Goal: Task Accomplishment & Management: Manage account settings

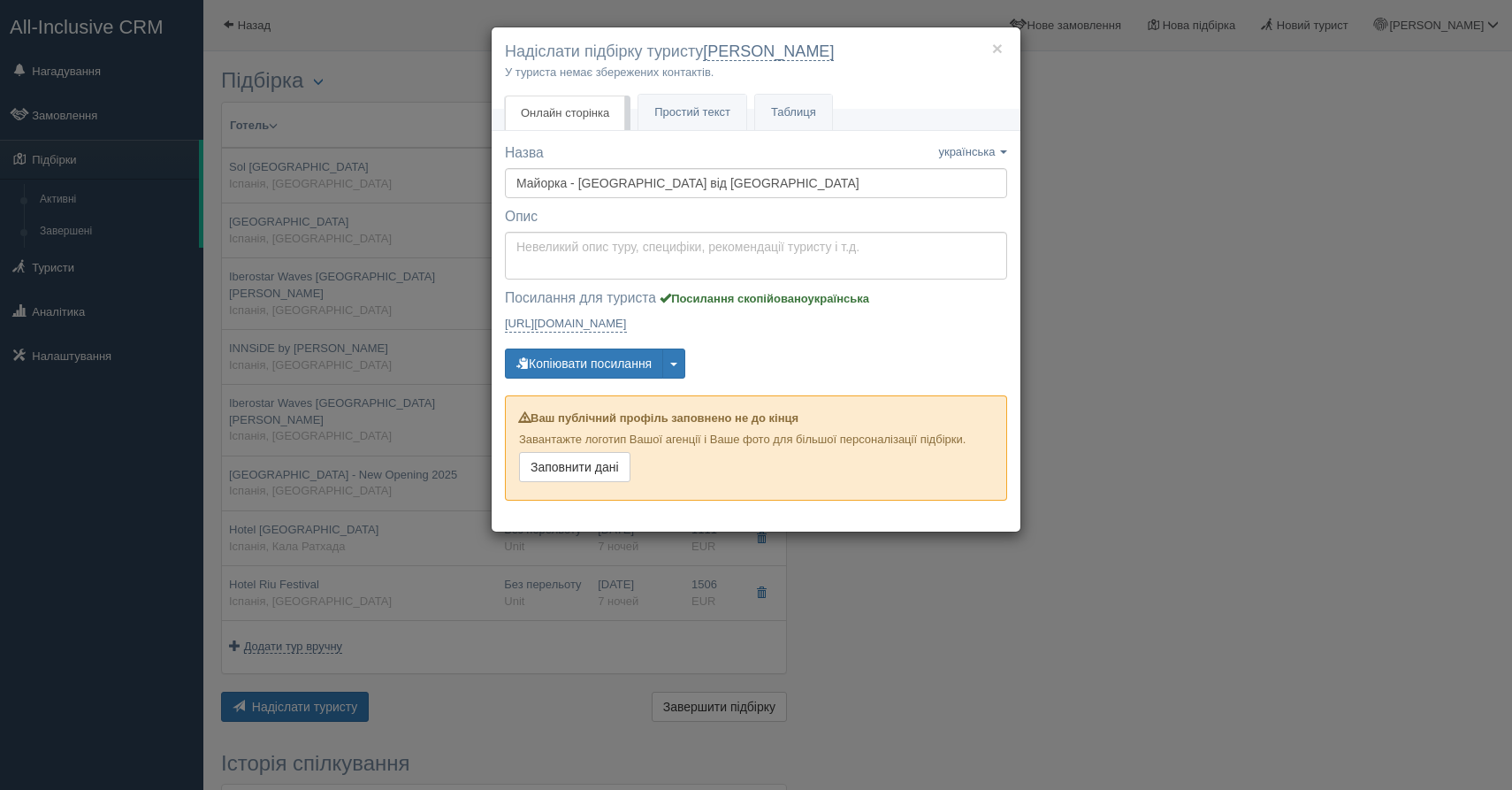
scroll to position [63, 0]
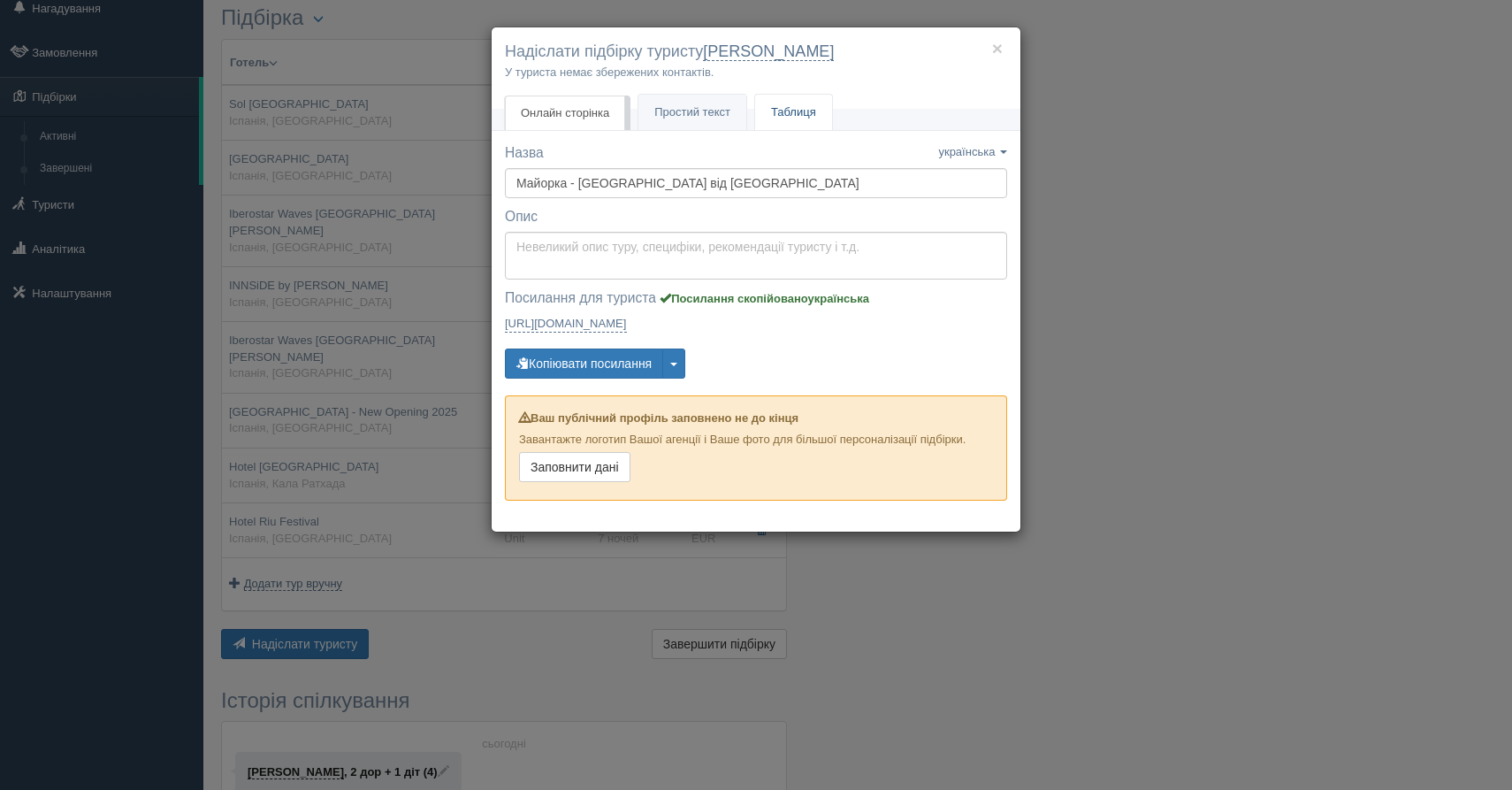
click at [784, 108] on link "Таблиця" at bounding box center [794, 112] width 77 height 37
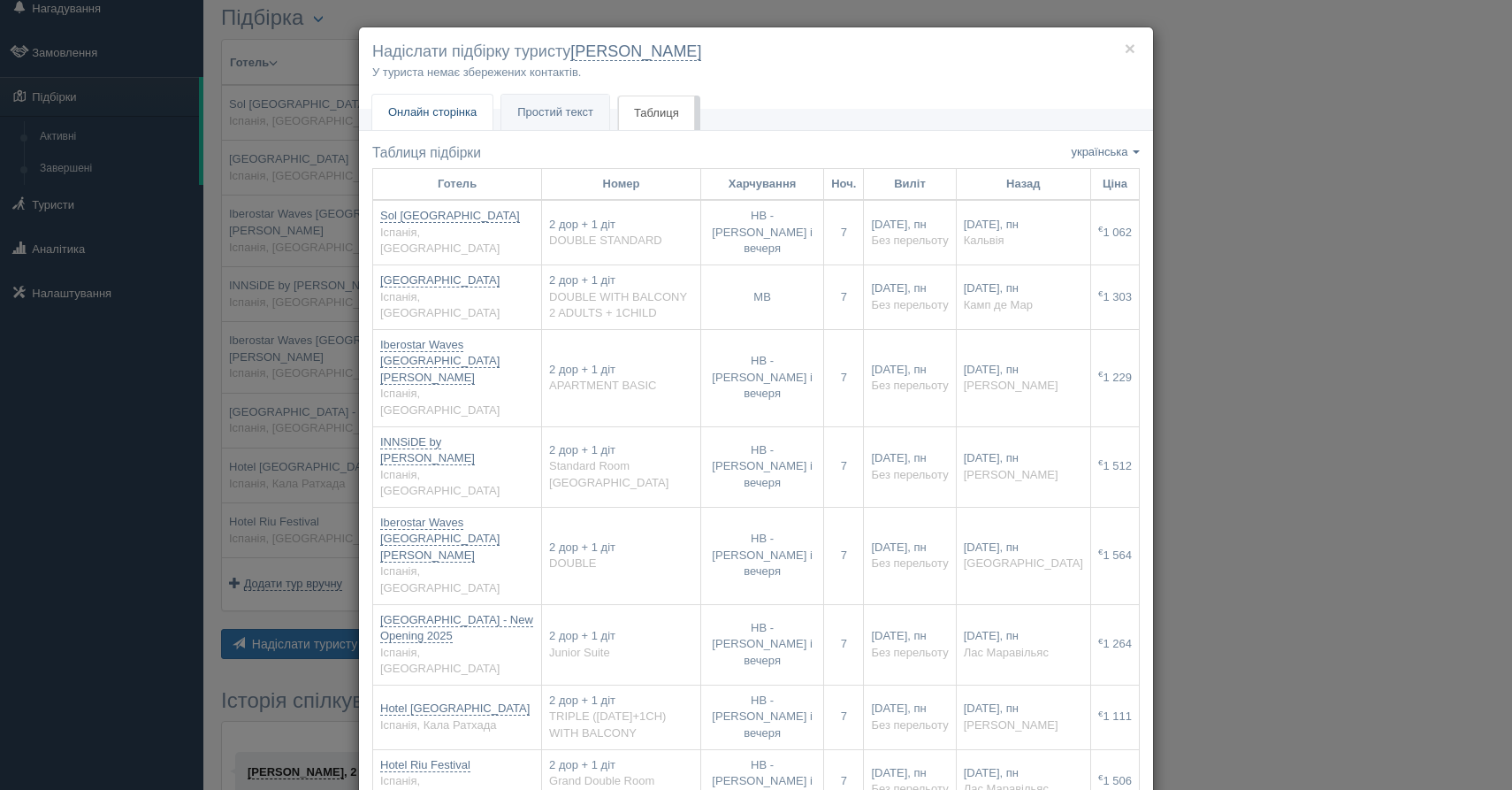
click at [438, 114] on span "Онлайн сторінка" at bounding box center [432, 111] width 88 height 13
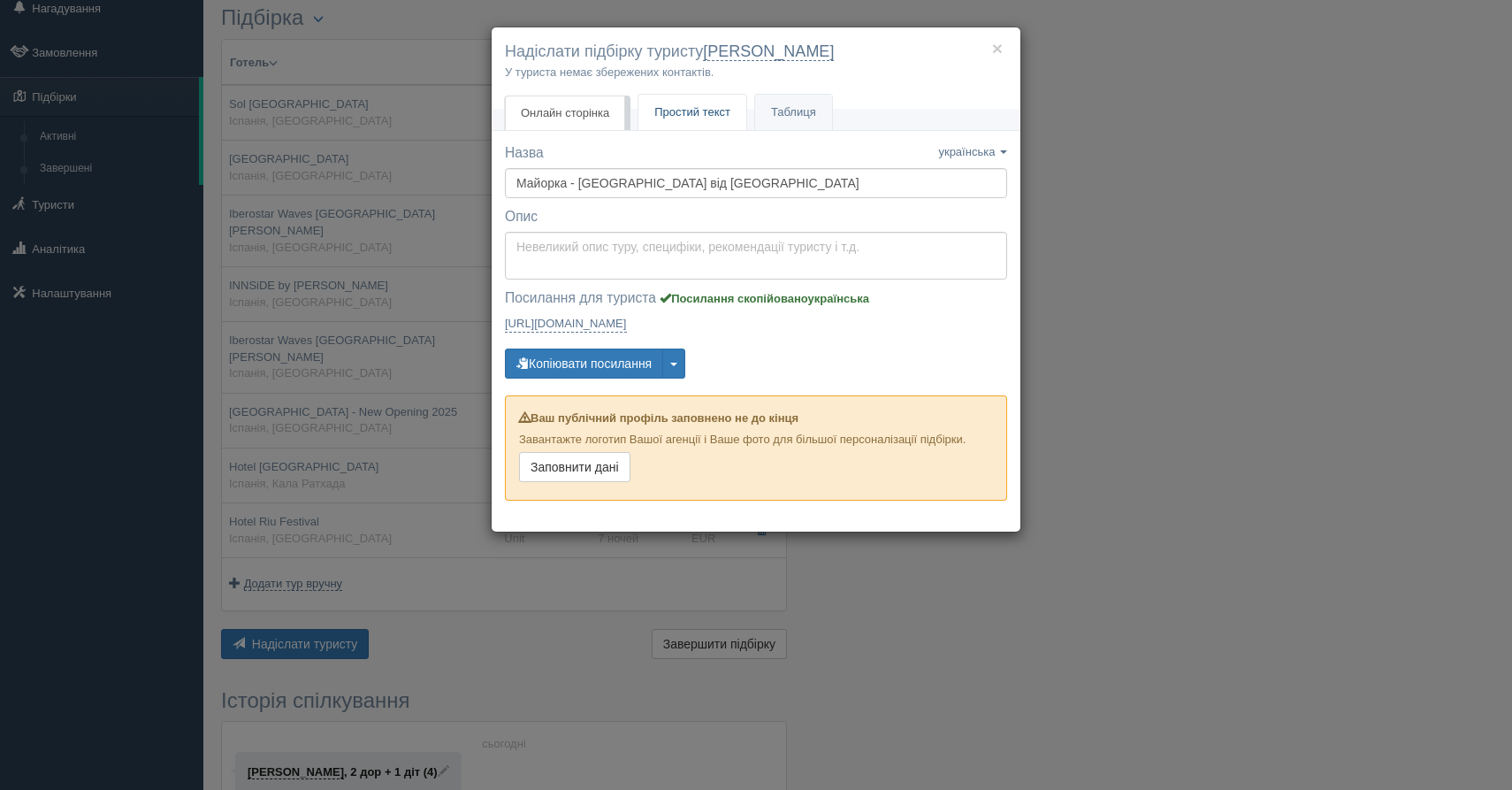
click at [679, 97] on link "Простий текст Текст" at bounding box center [693, 112] width 108 height 37
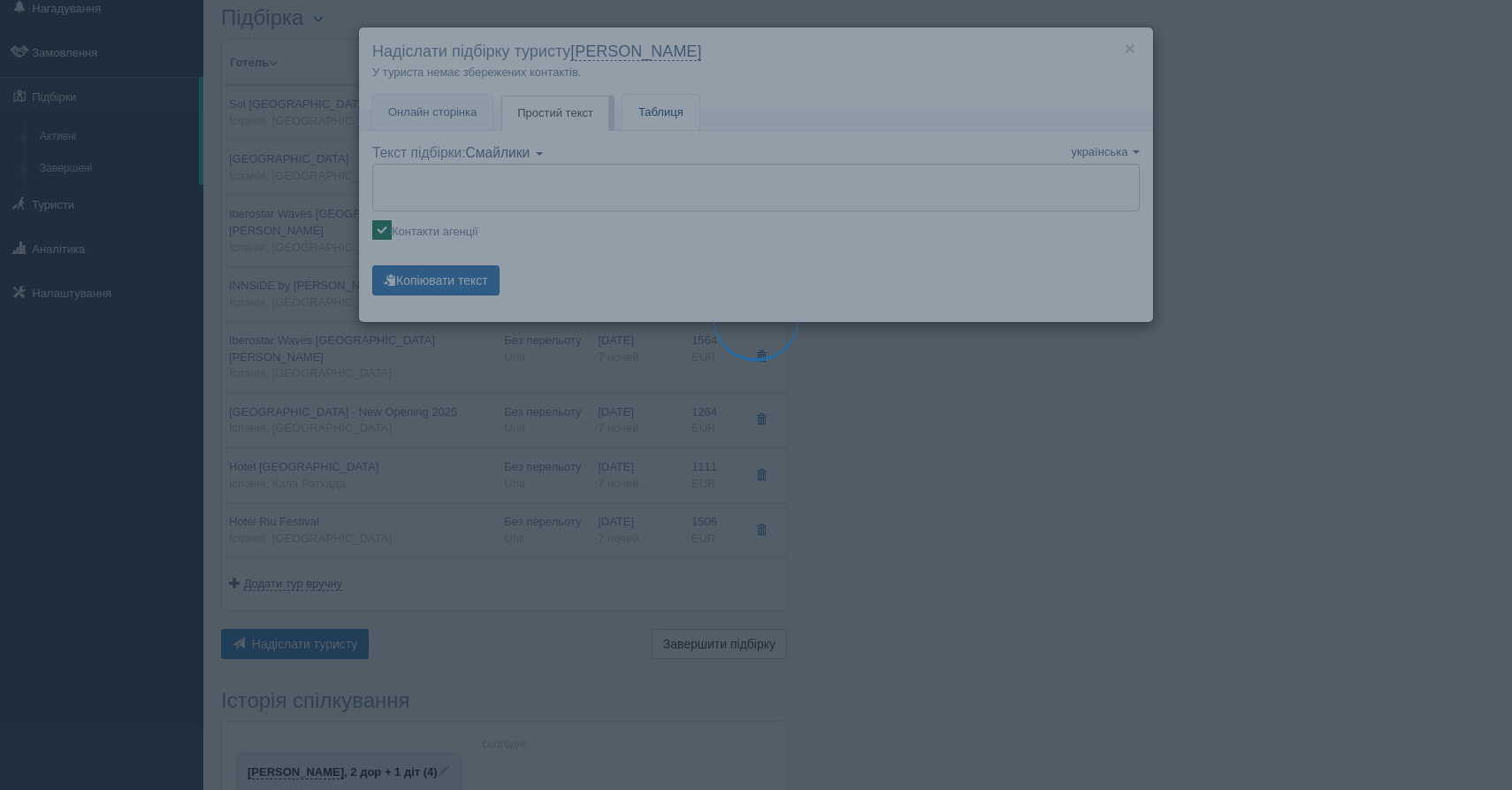
type textarea "🌞 Доброго дня! Пропонуємо Вам розглянути такі варіанти: 🌎 Іспанія, Кальвія 🏩 Го…"
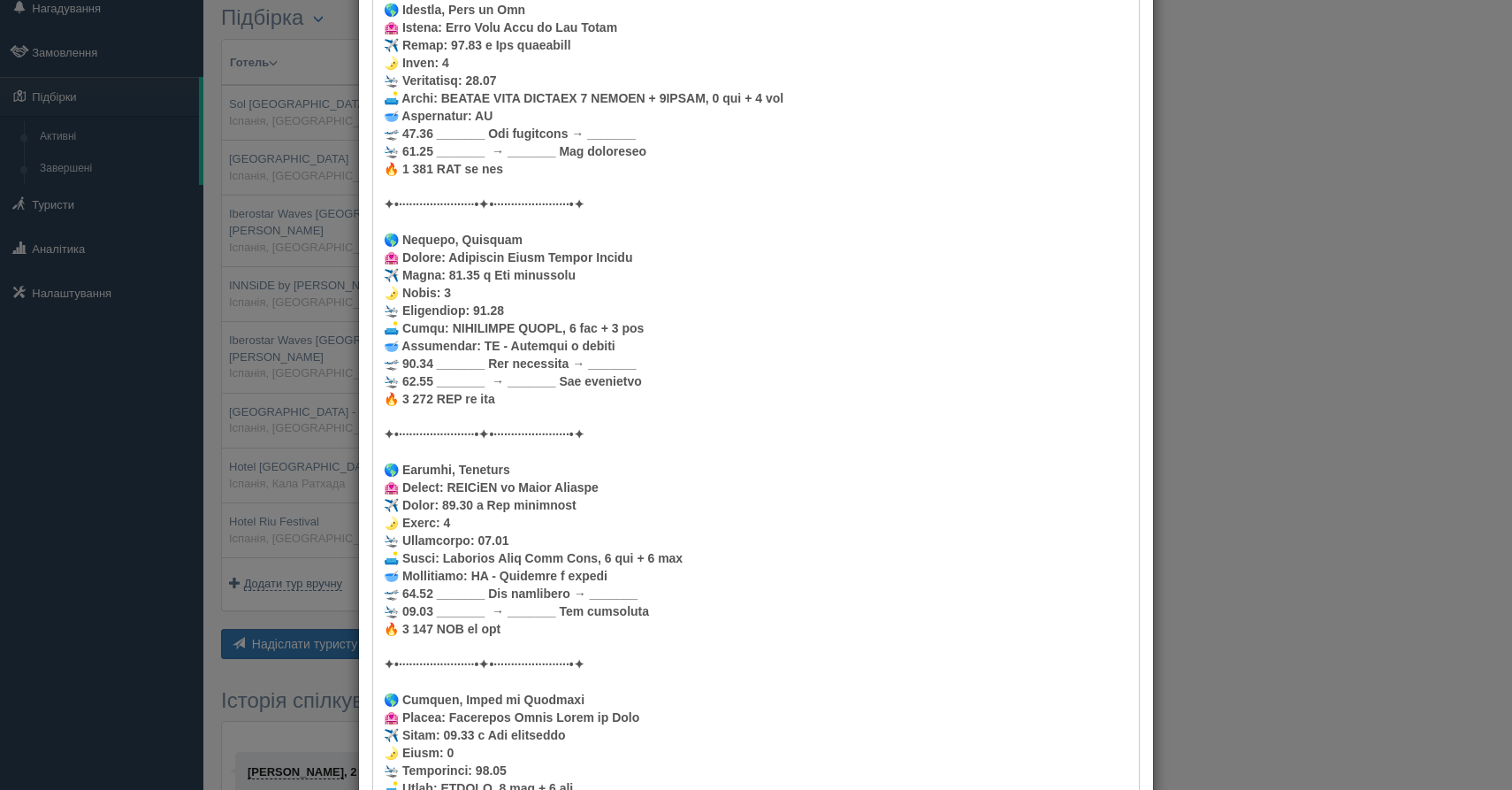
scroll to position [0, 0]
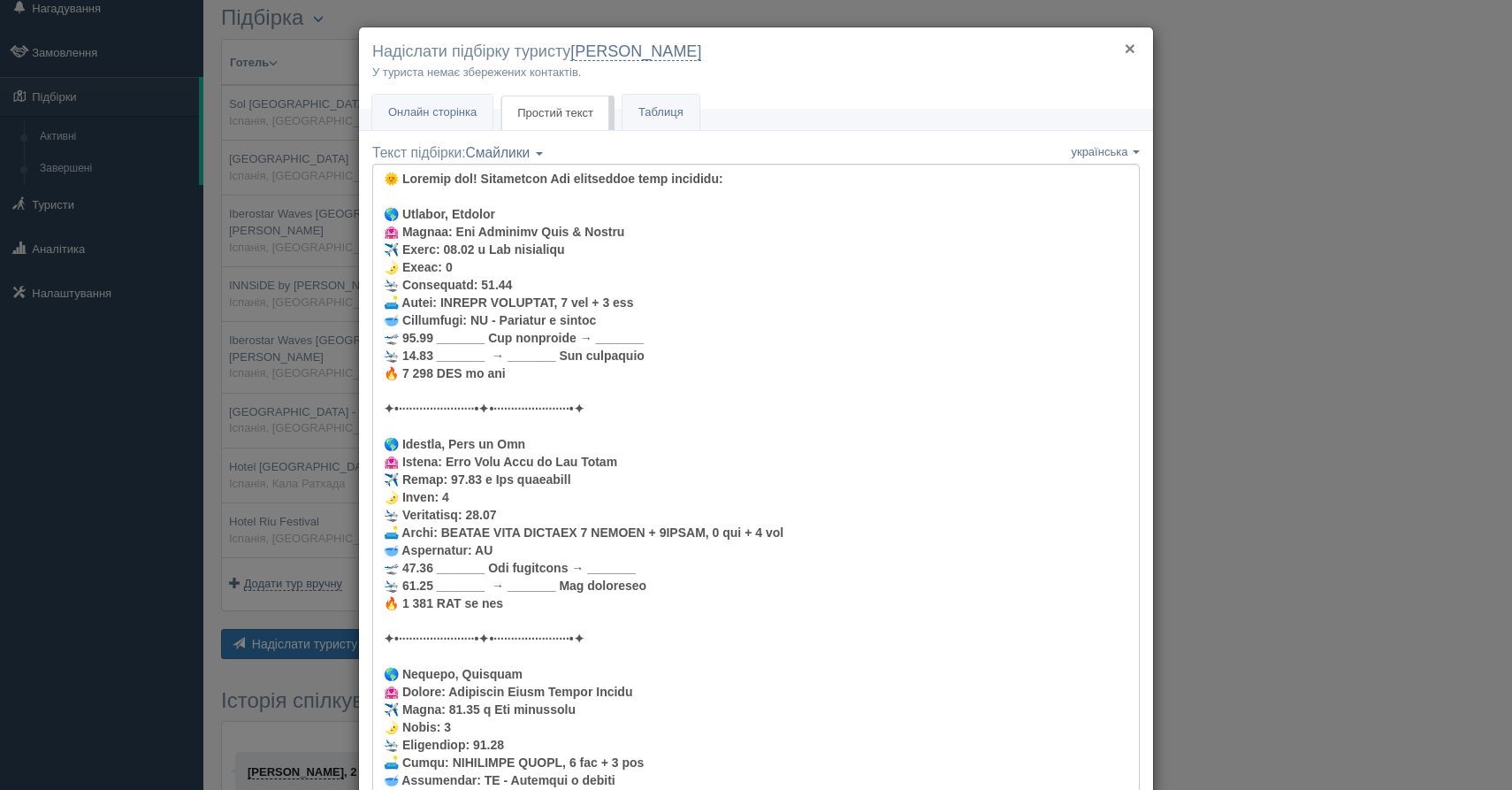
click at [1127, 53] on button "×" at bounding box center [1130, 48] width 11 height 19
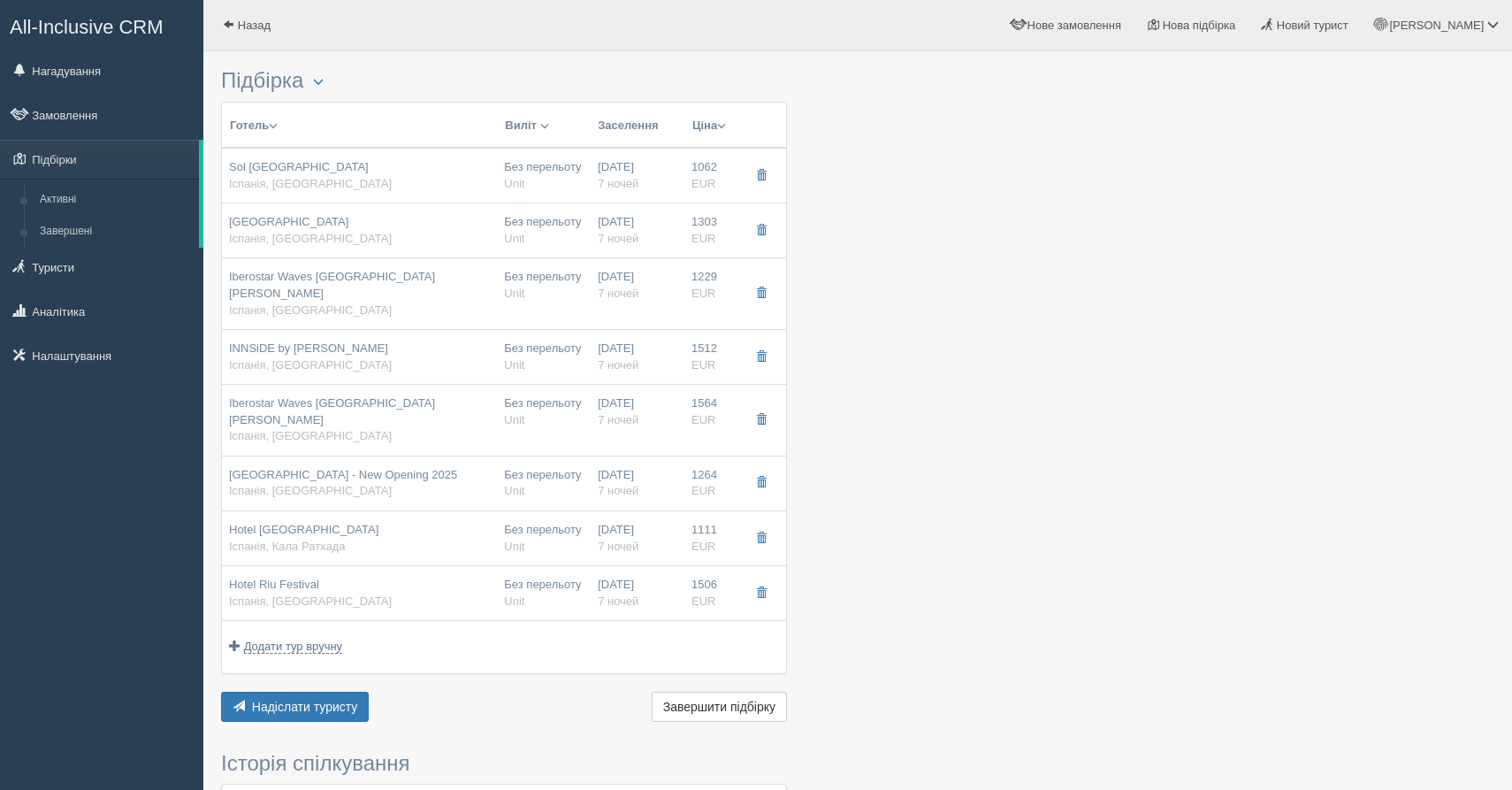
click at [99, 19] on span "All-Inclusive CRM" at bounding box center [86, 27] width 154 height 22
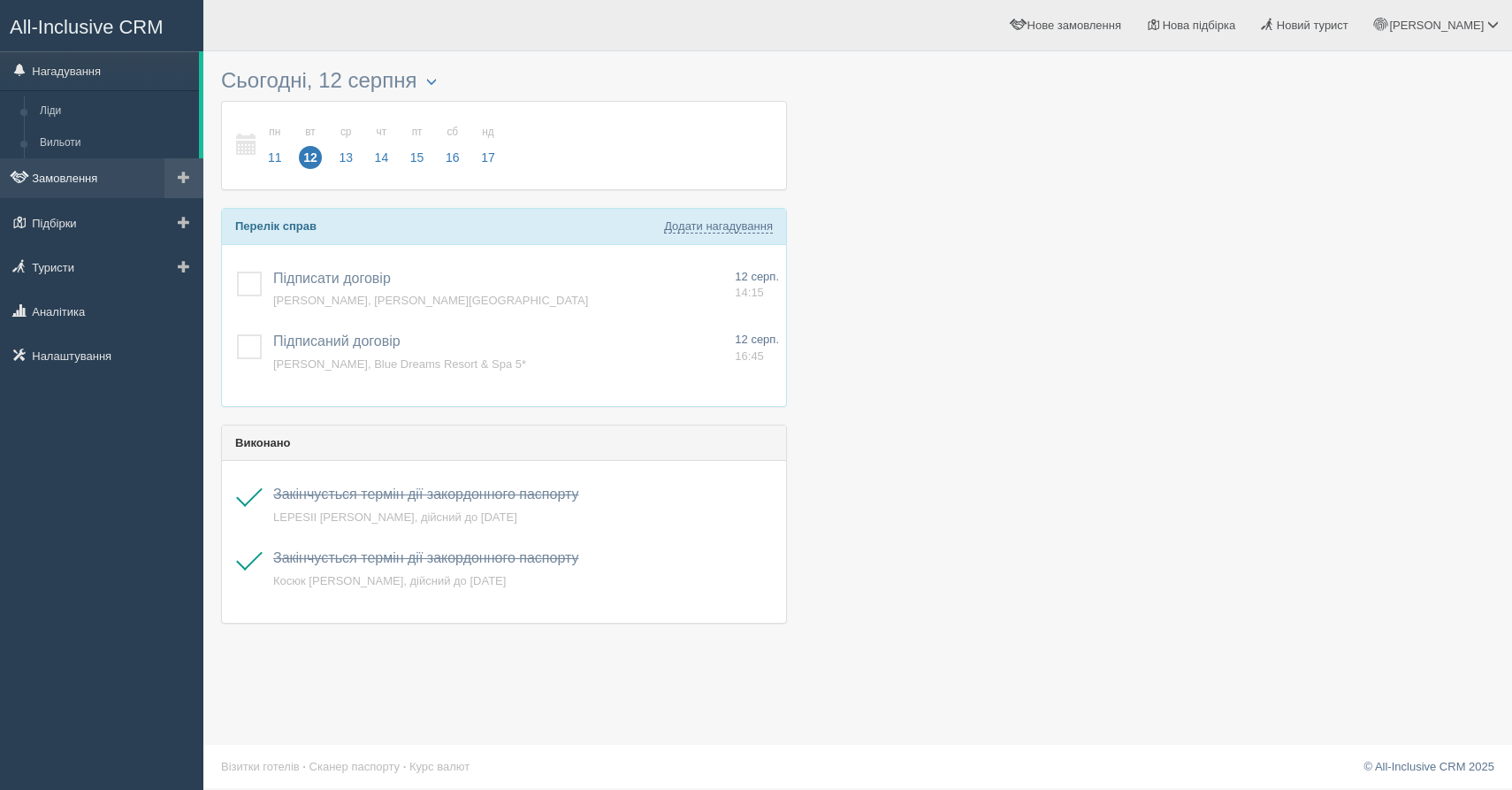
click at [55, 185] on link "Замовлення" at bounding box center [101, 178] width 203 height 39
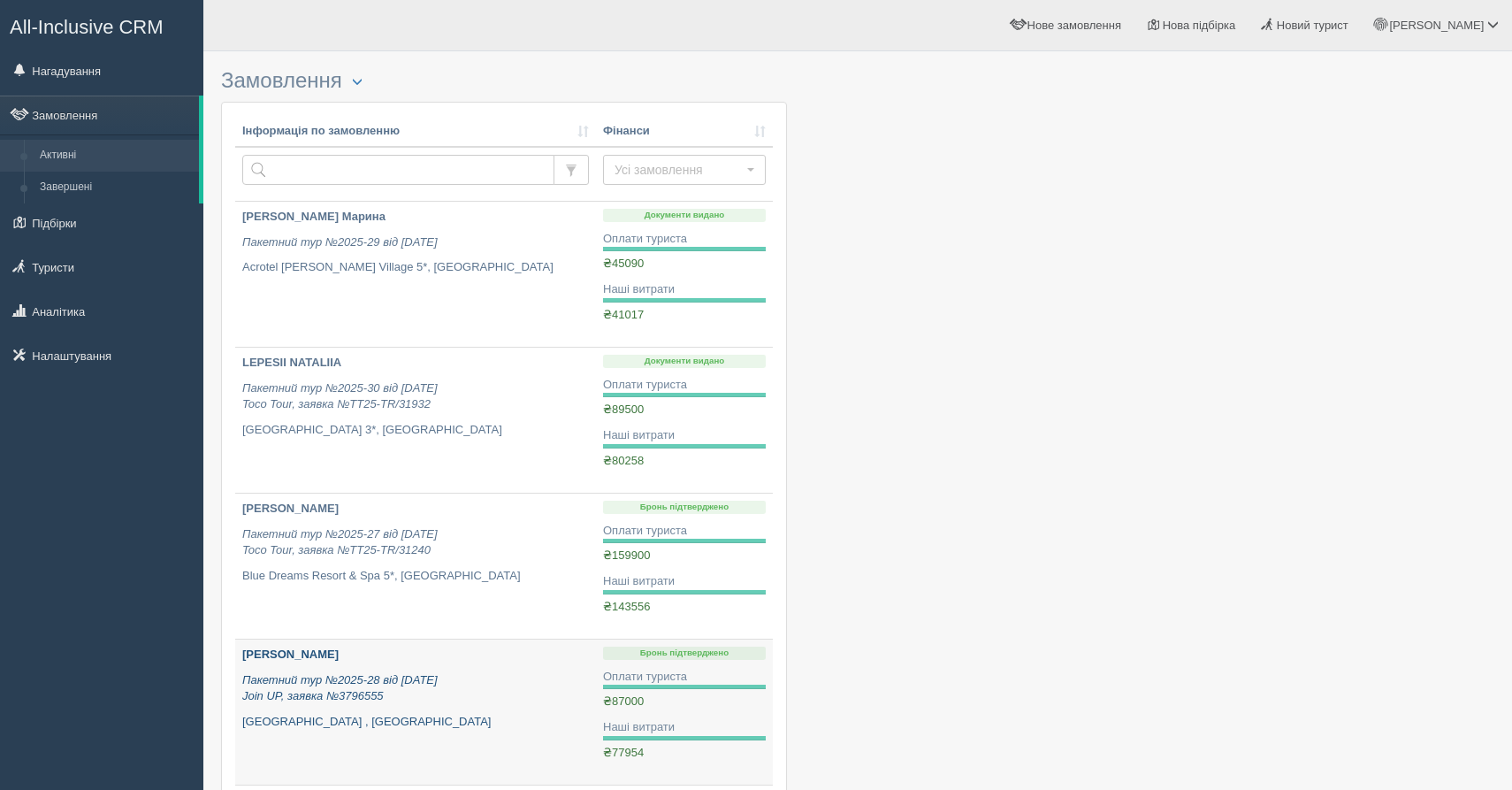
click at [490, 688] on p "Пакетний тур №2025-28 від 06.08.2025 Join UP, заявка №3796555" at bounding box center [415, 688] width 346 height 33
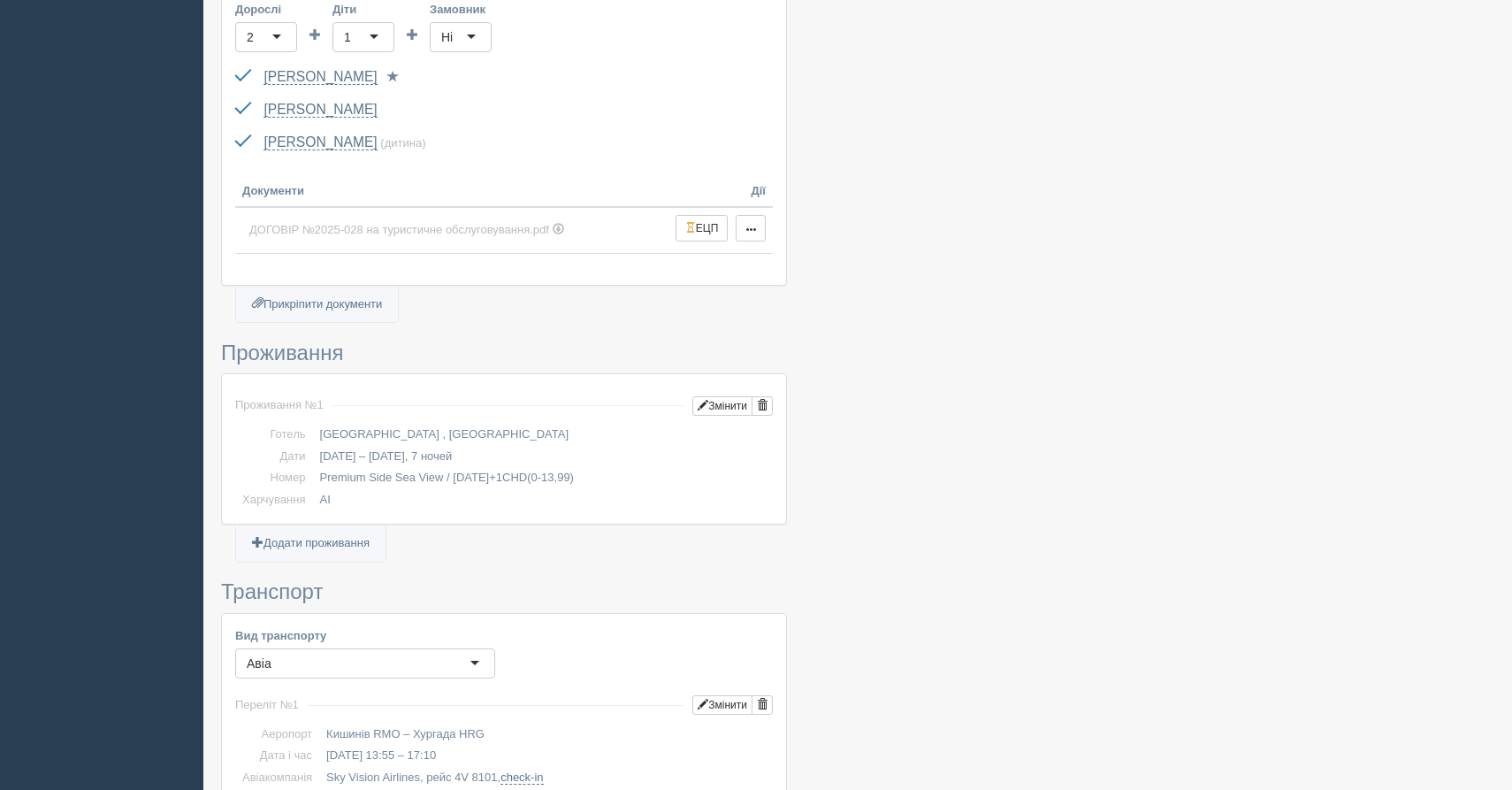
scroll to position [519, 0]
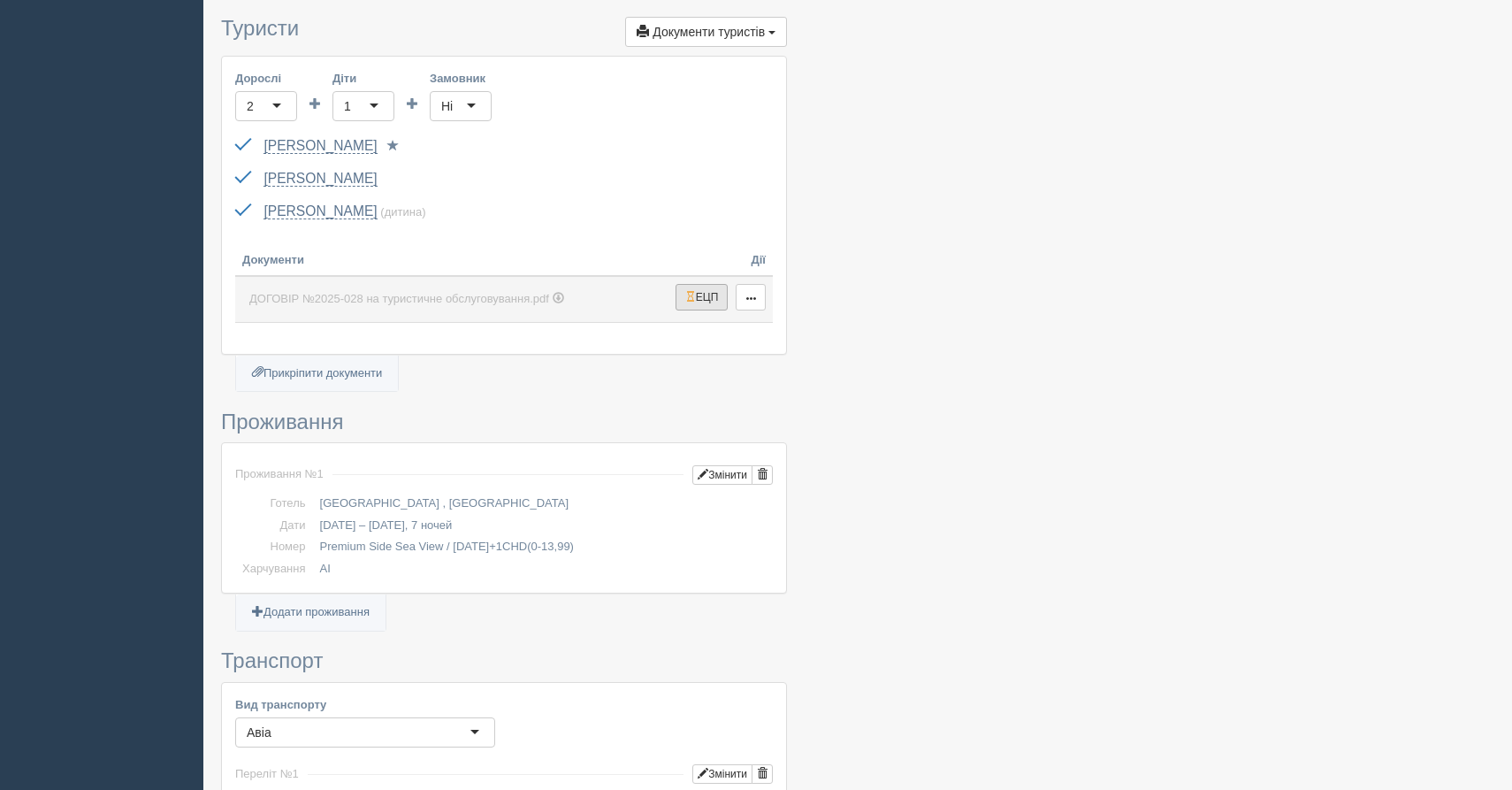
click at [705, 303] on button "ЕЦП" at bounding box center [701, 297] width 53 height 27
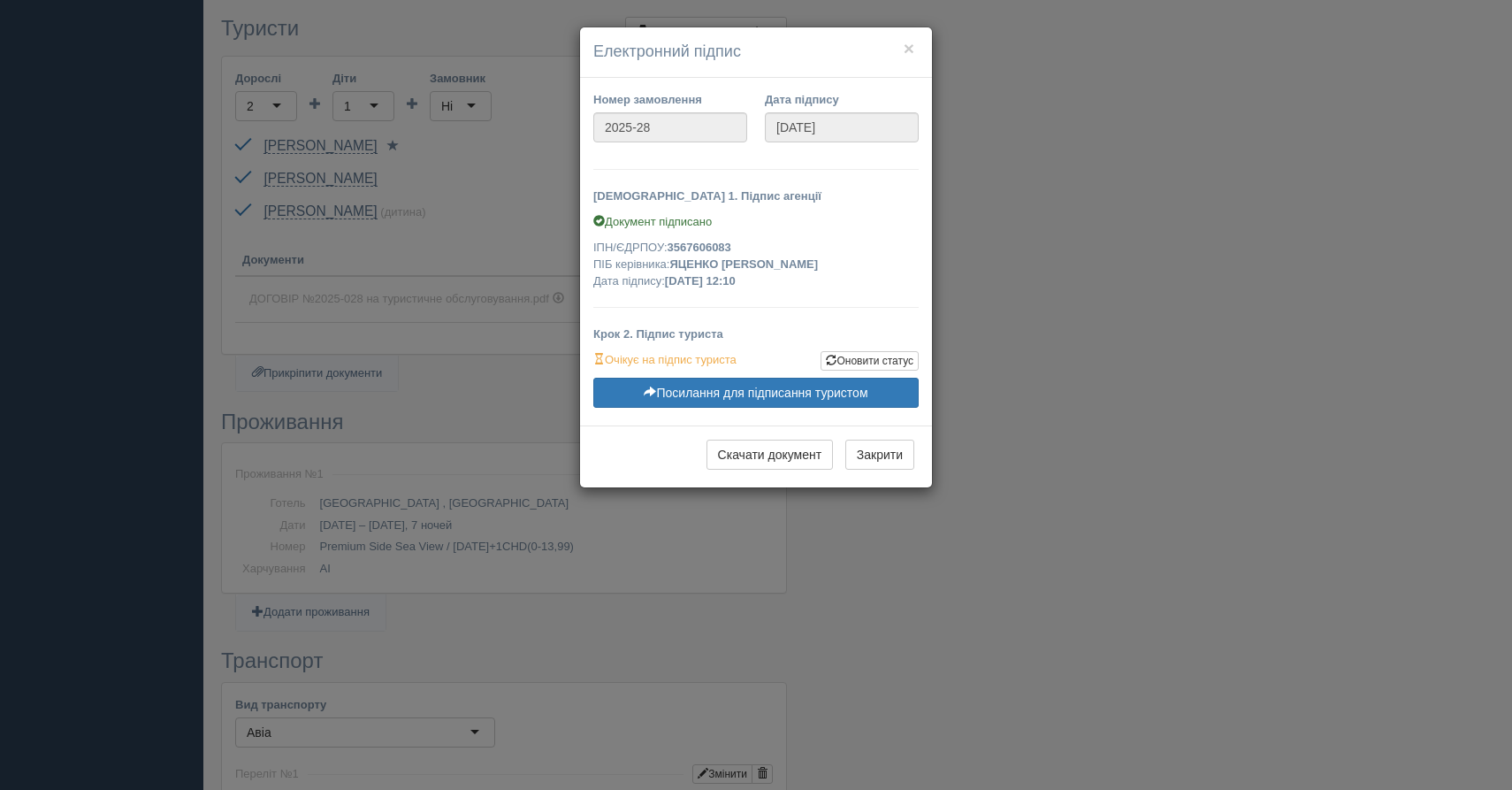
click at [914, 61] on h4 "Електронний підпис" at bounding box center [756, 52] width 325 height 23
click at [913, 54] on button "×" at bounding box center [909, 48] width 11 height 19
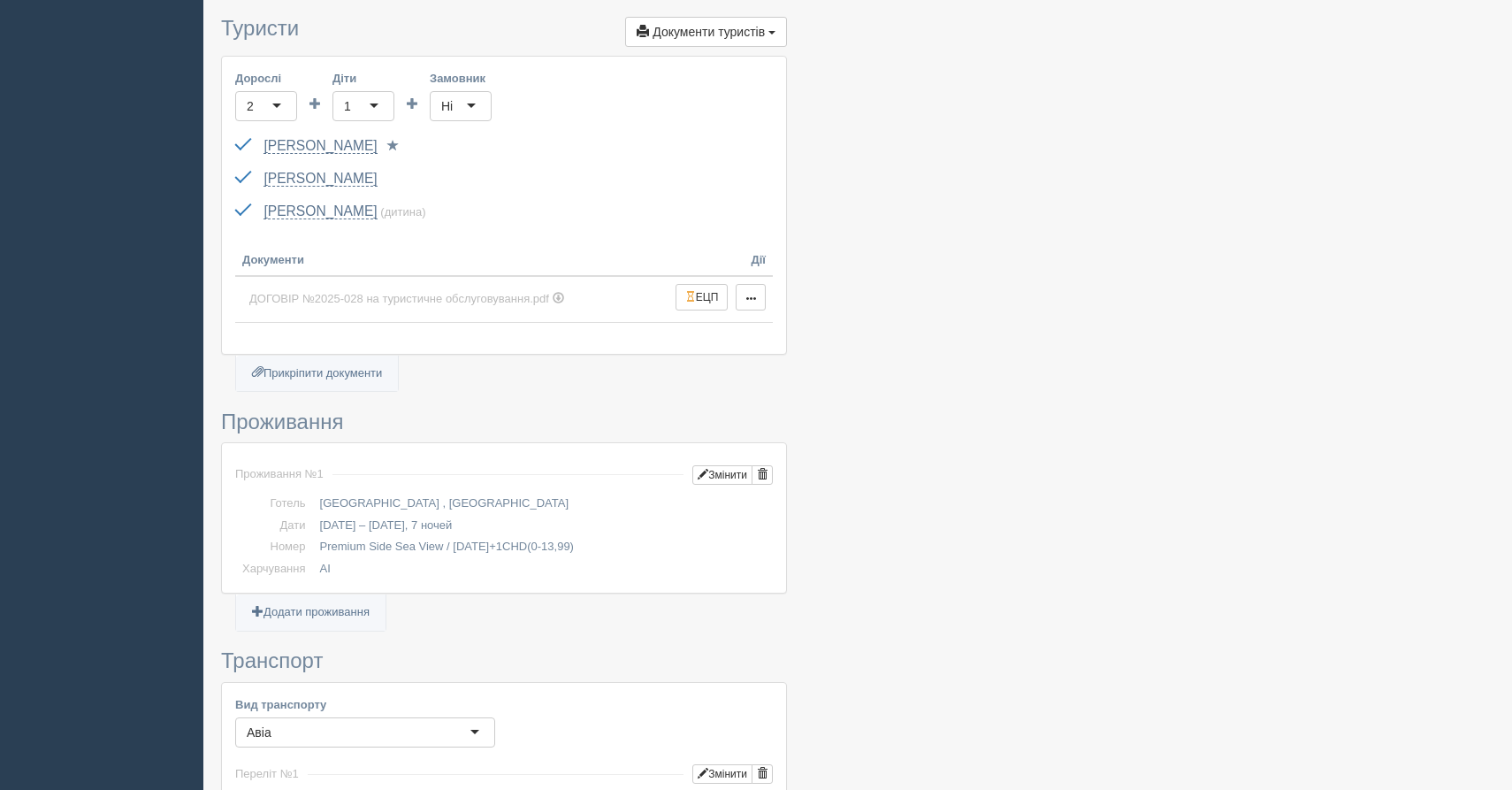
scroll to position [0, 0]
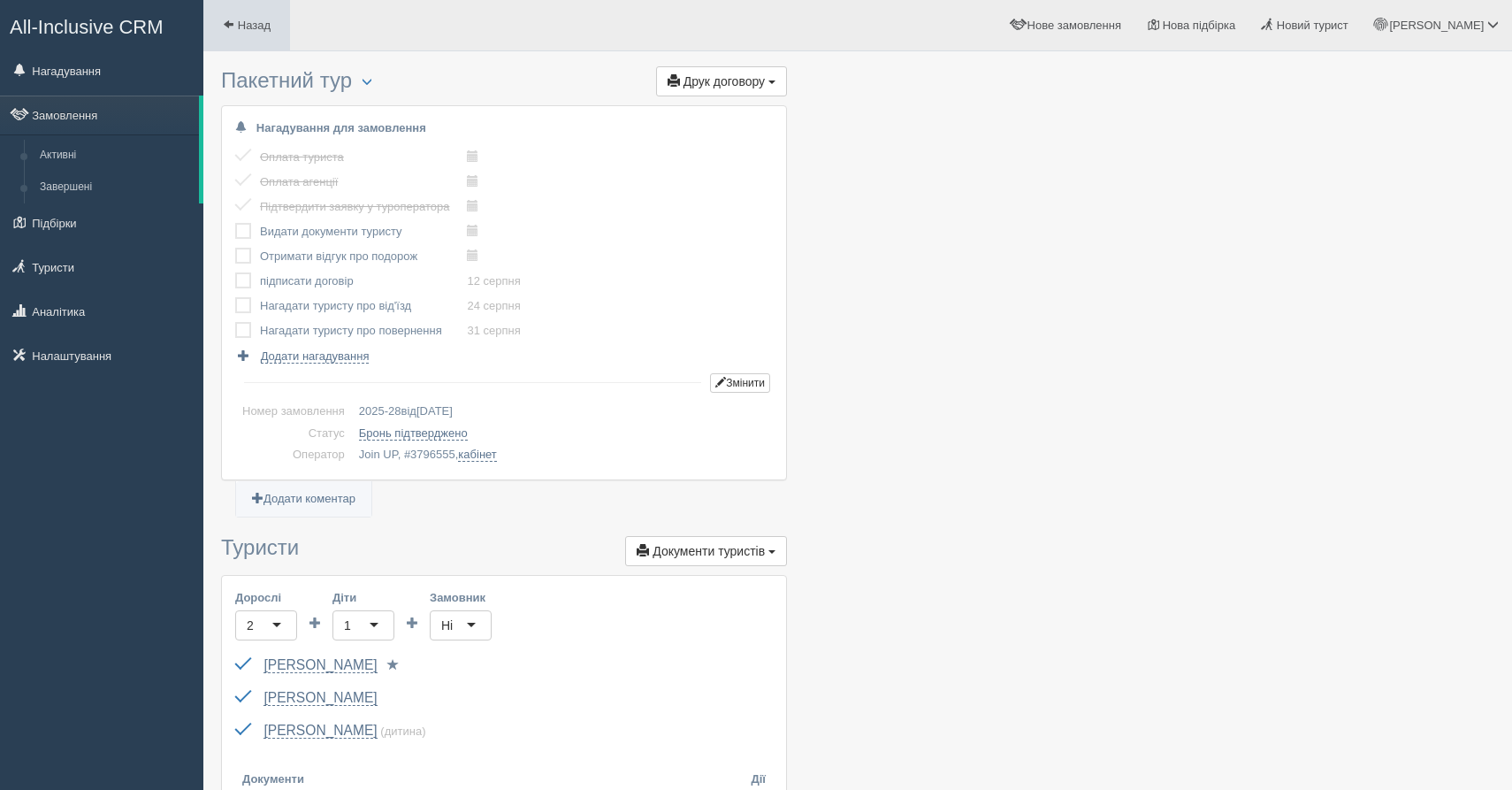
click at [276, 35] on link "Назад" at bounding box center [246, 25] width 86 height 51
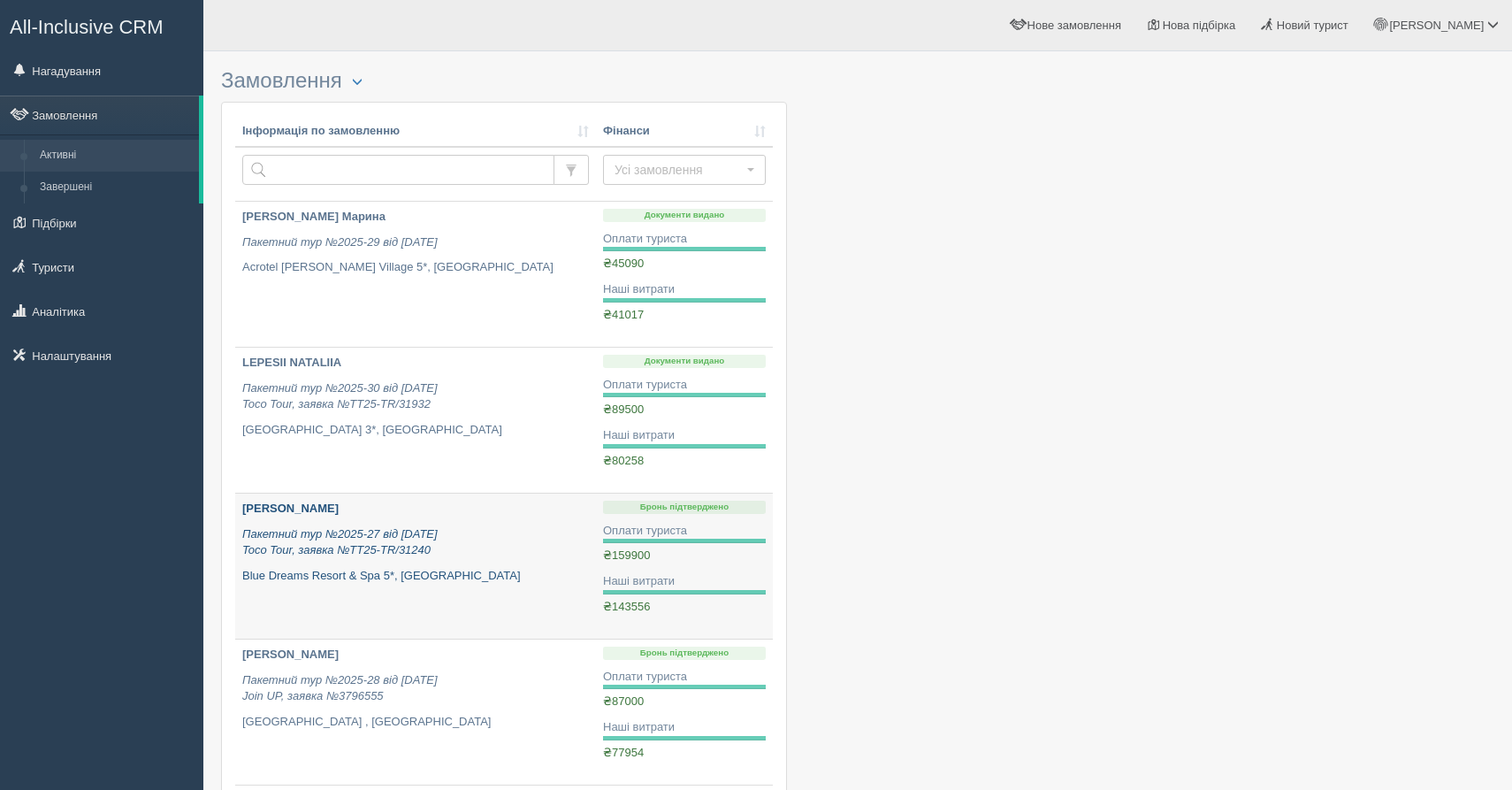
click at [445, 578] on p "Blue Dreams Resort & Spa 5*, [GEOGRAPHIC_DATA]" at bounding box center [415, 576] width 346 height 17
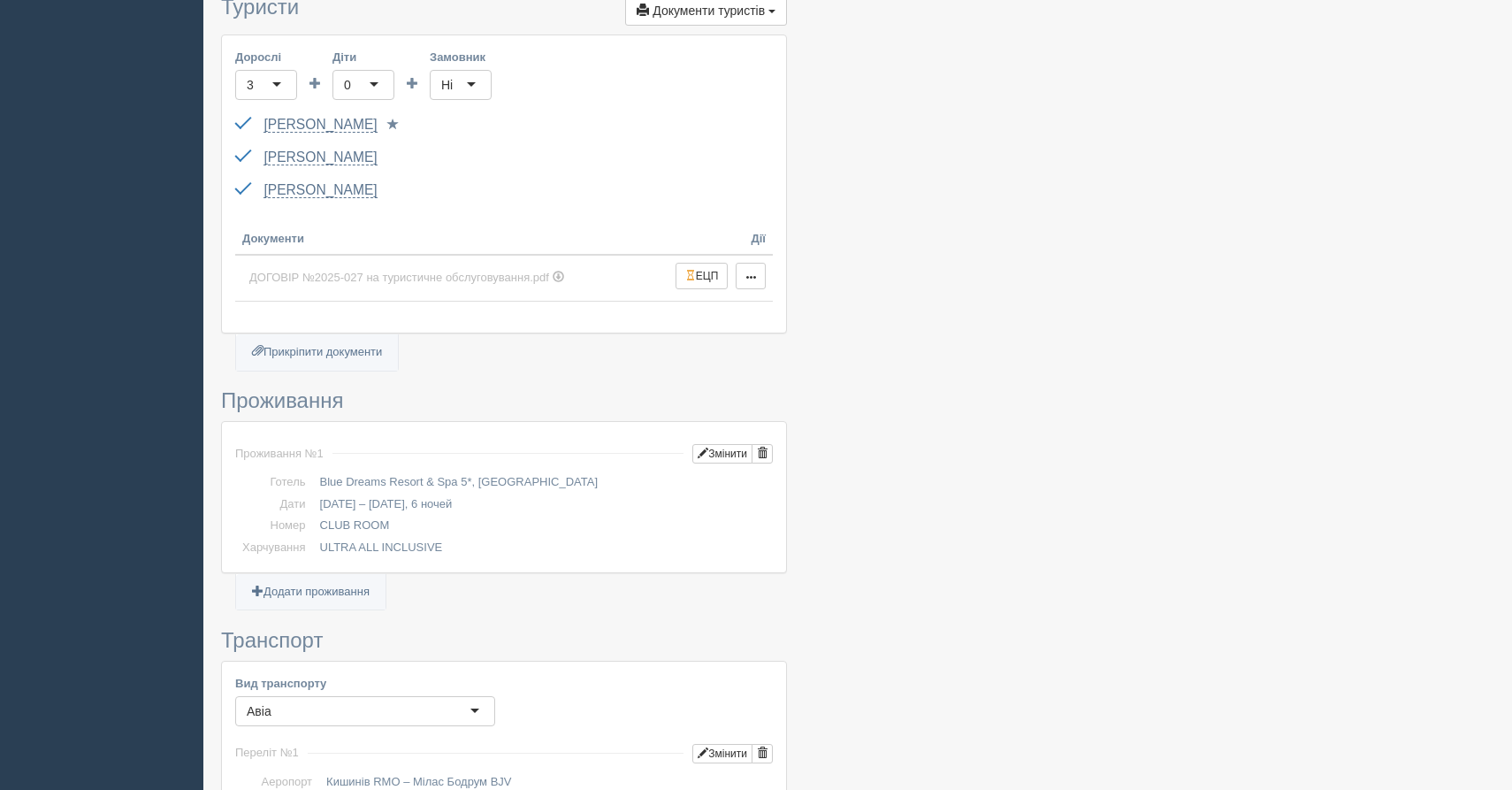
scroll to position [608, 0]
click at [709, 280] on button "ЕЦП" at bounding box center [701, 278] width 53 height 27
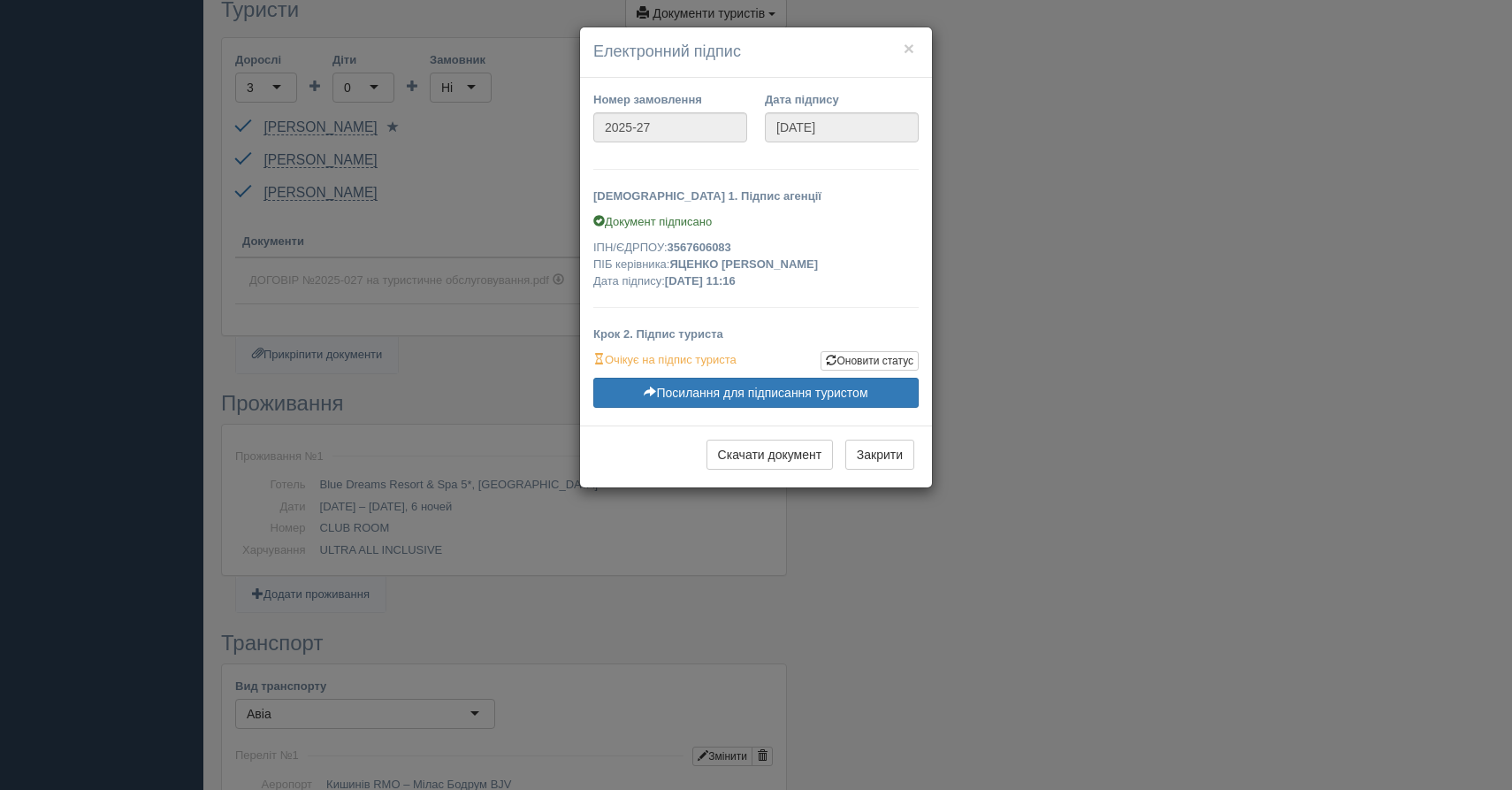
click at [896, 49] on h4 "Електронний підпис" at bounding box center [756, 52] width 325 height 23
click at [930, 60] on div "× Електронний підпис" at bounding box center [756, 53] width 352 height 51
click at [925, 53] on div "× Електронний підпис" at bounding box center [756, 53] width 352 height 51
click at [909, 48] on button "×" at bounding box center [909, 48] width 11 height 19
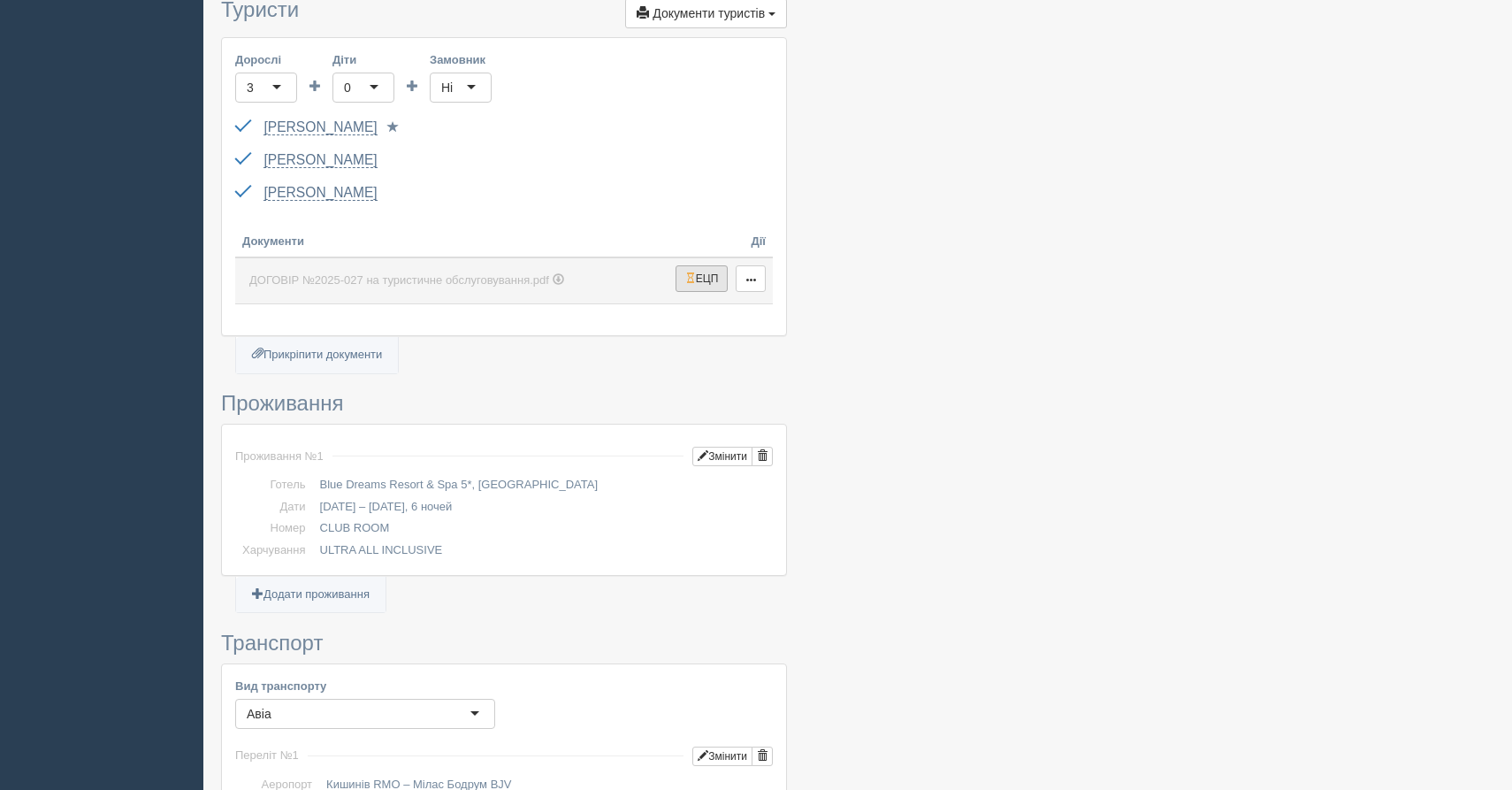
click at [688, 269] on button "ЕЦП" at bounding box center [701, 278] width 53 height 27
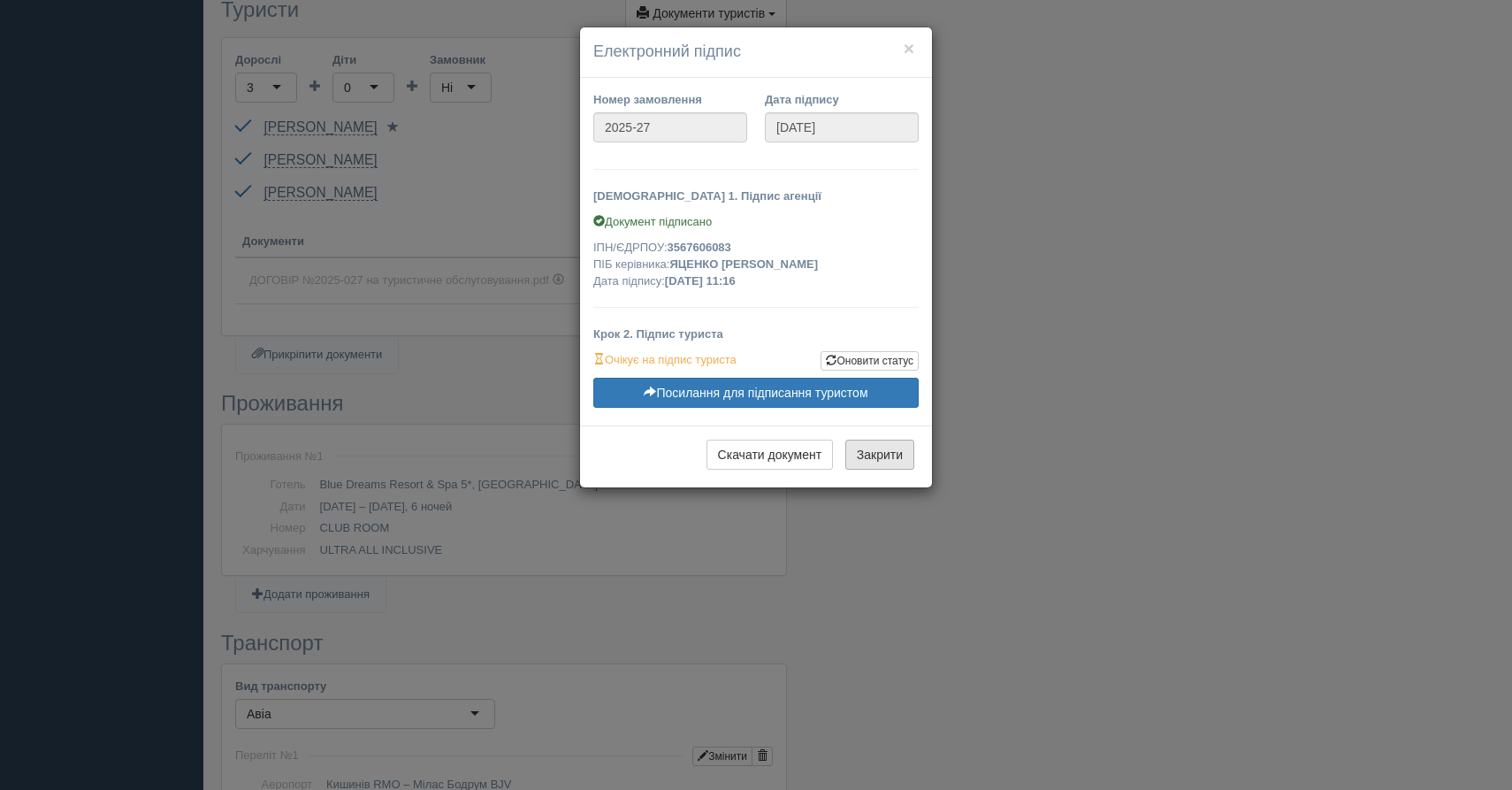
click at [871, 447] on button "Закрити" at bounding box center [880, 455] width 69 height 30
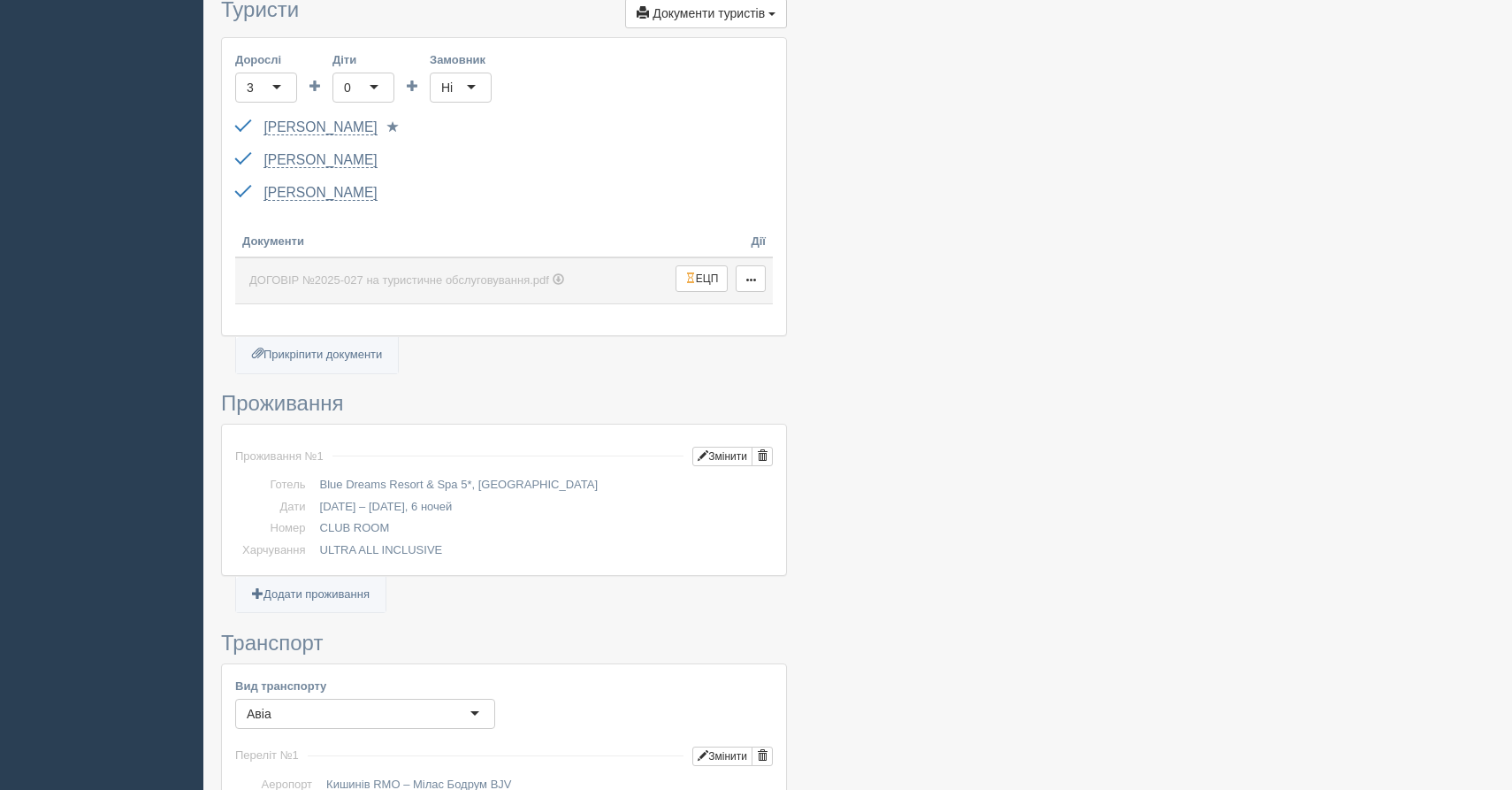
scroll to position [0, 0]
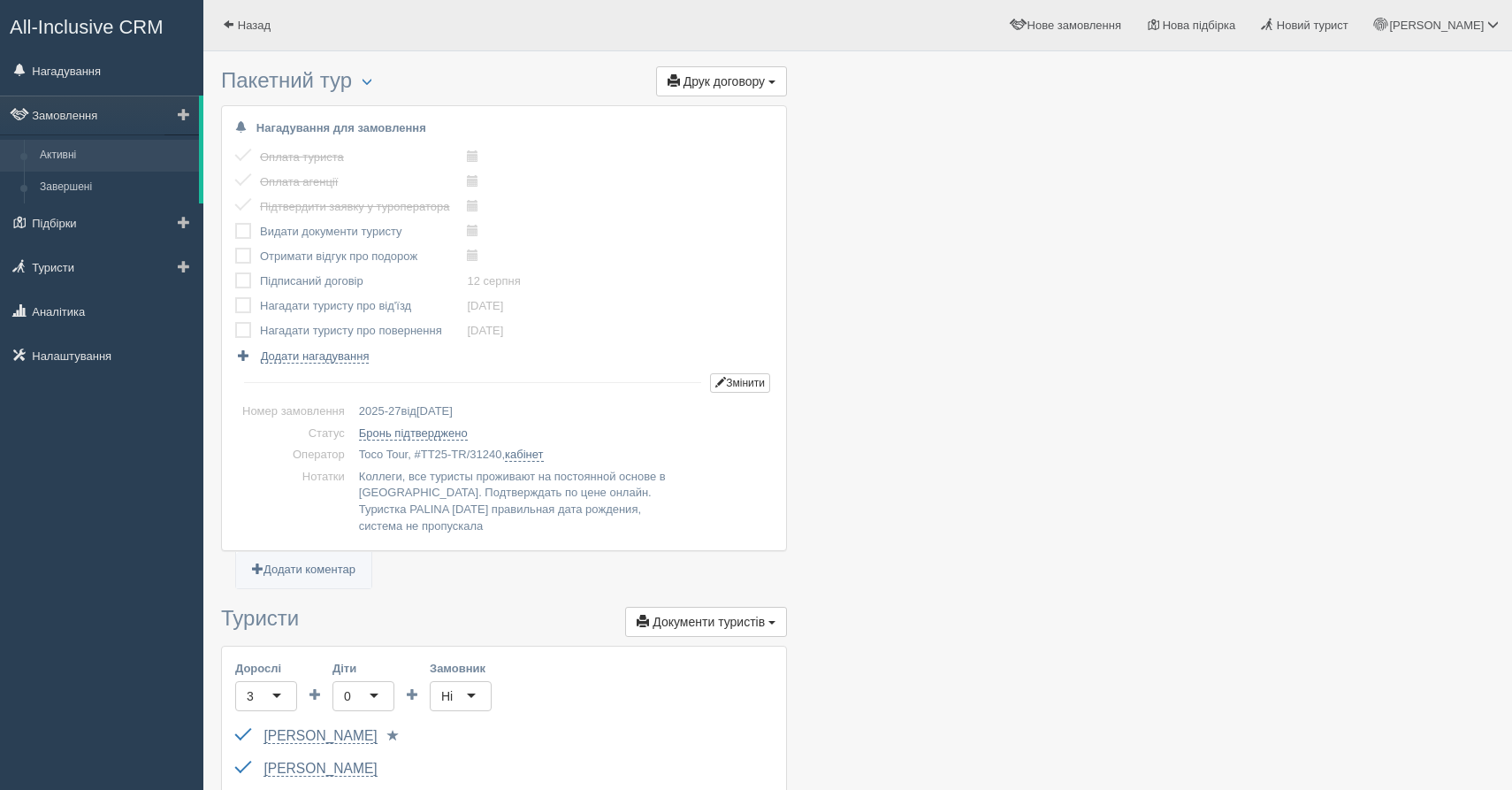
click at [77, 158] on link "Активні" at bounding box center [115, 156] width 167 height 32
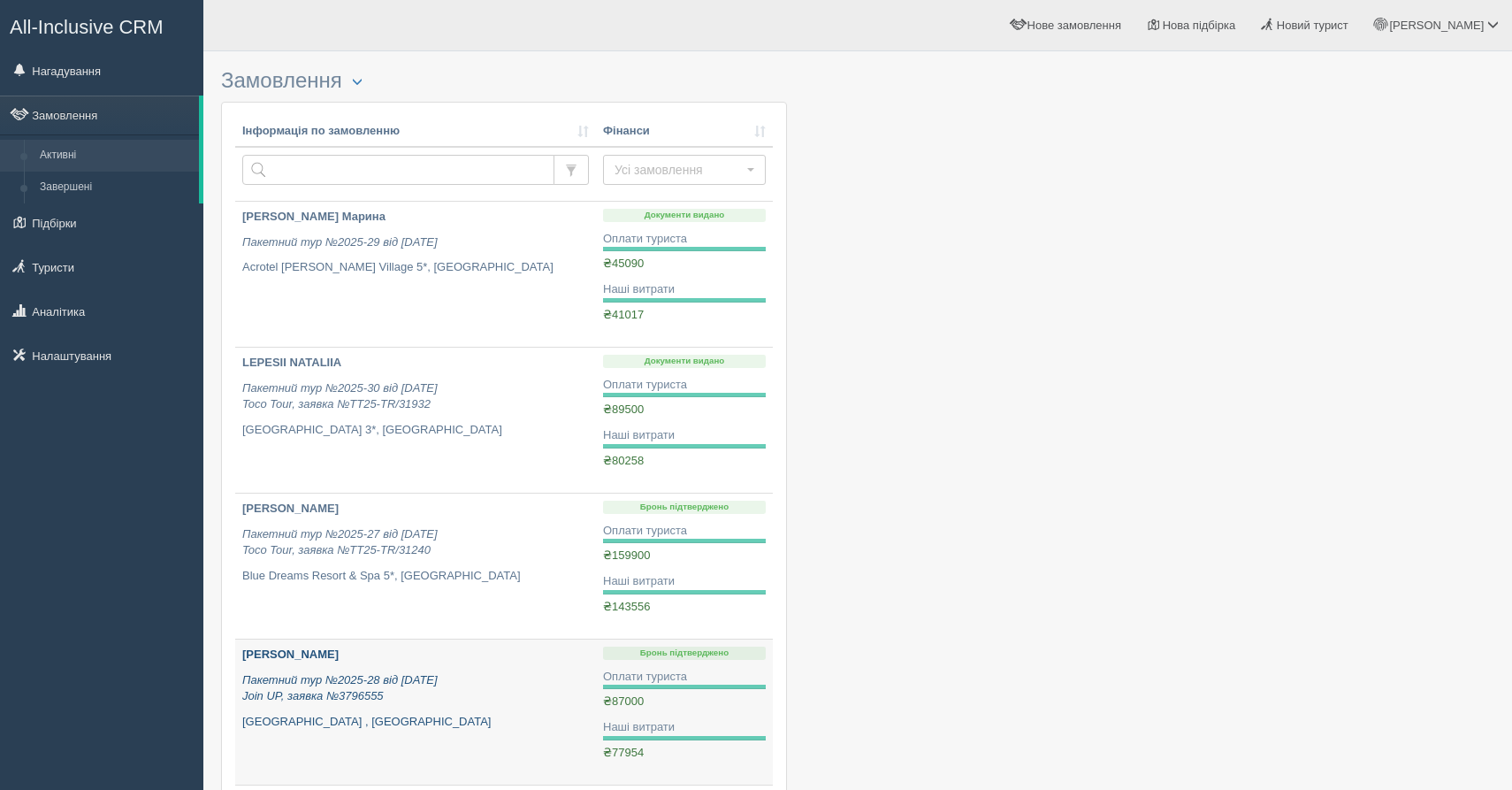
click at [489, 697] on p "Пакетний тур №2025-28 від 06.08.2025 Join UP, заявка №3796555" at bounding box center [415, 688] width 346 height 33
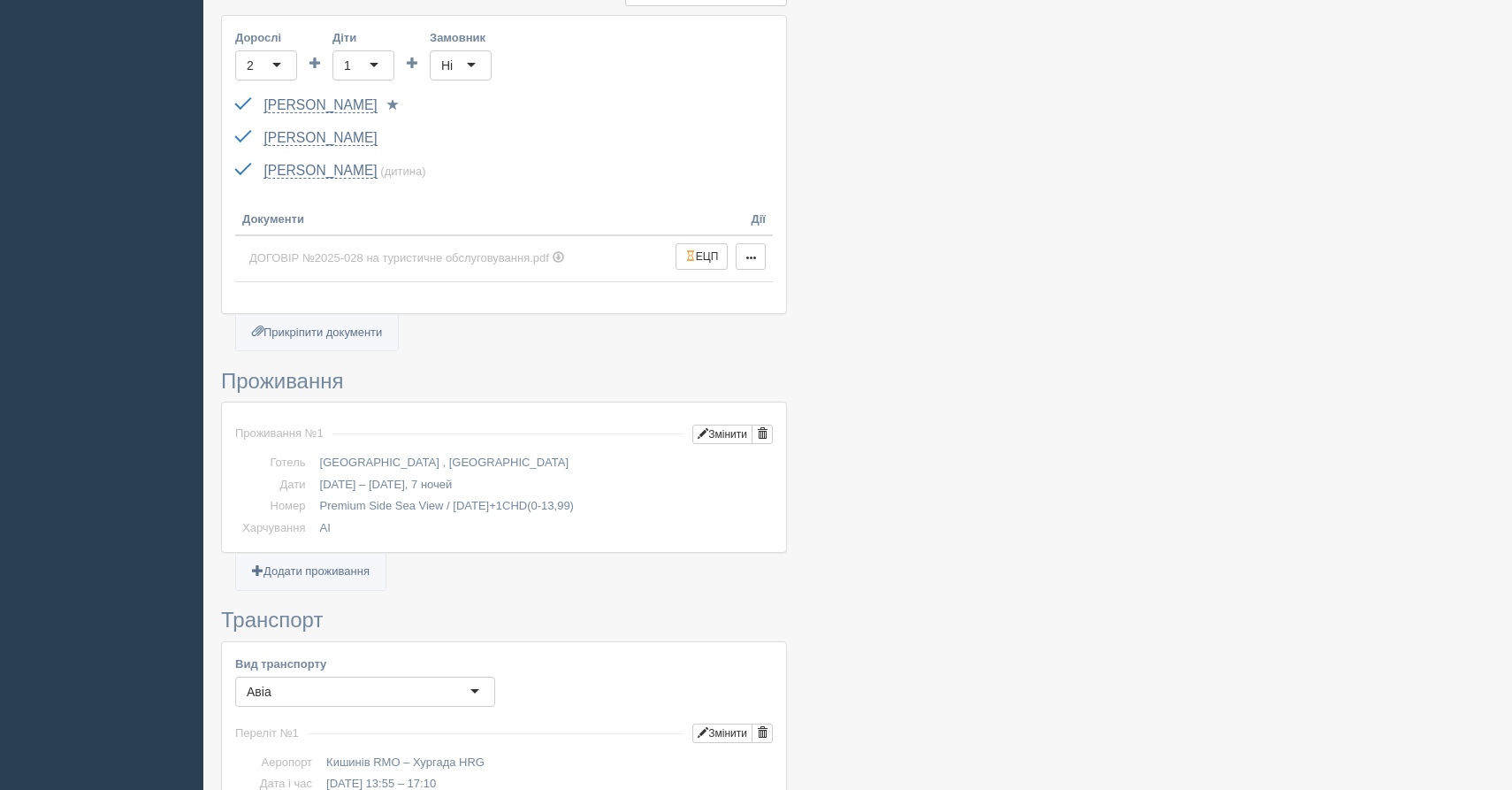
scroll to position [311, 0]
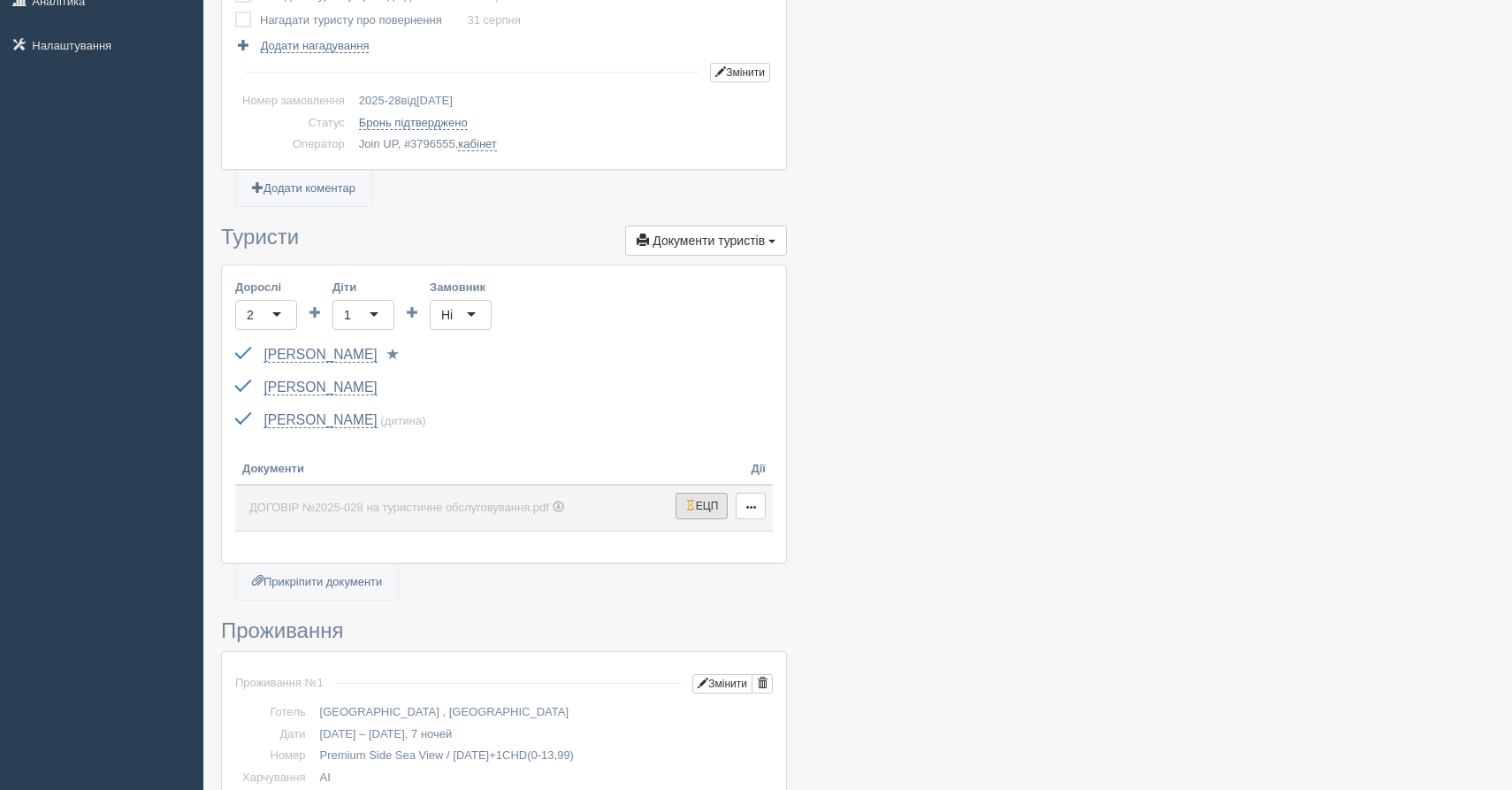
click at [701, 504] on button "ЕЦП" at bounding box center [701, 505] width 53 height 27
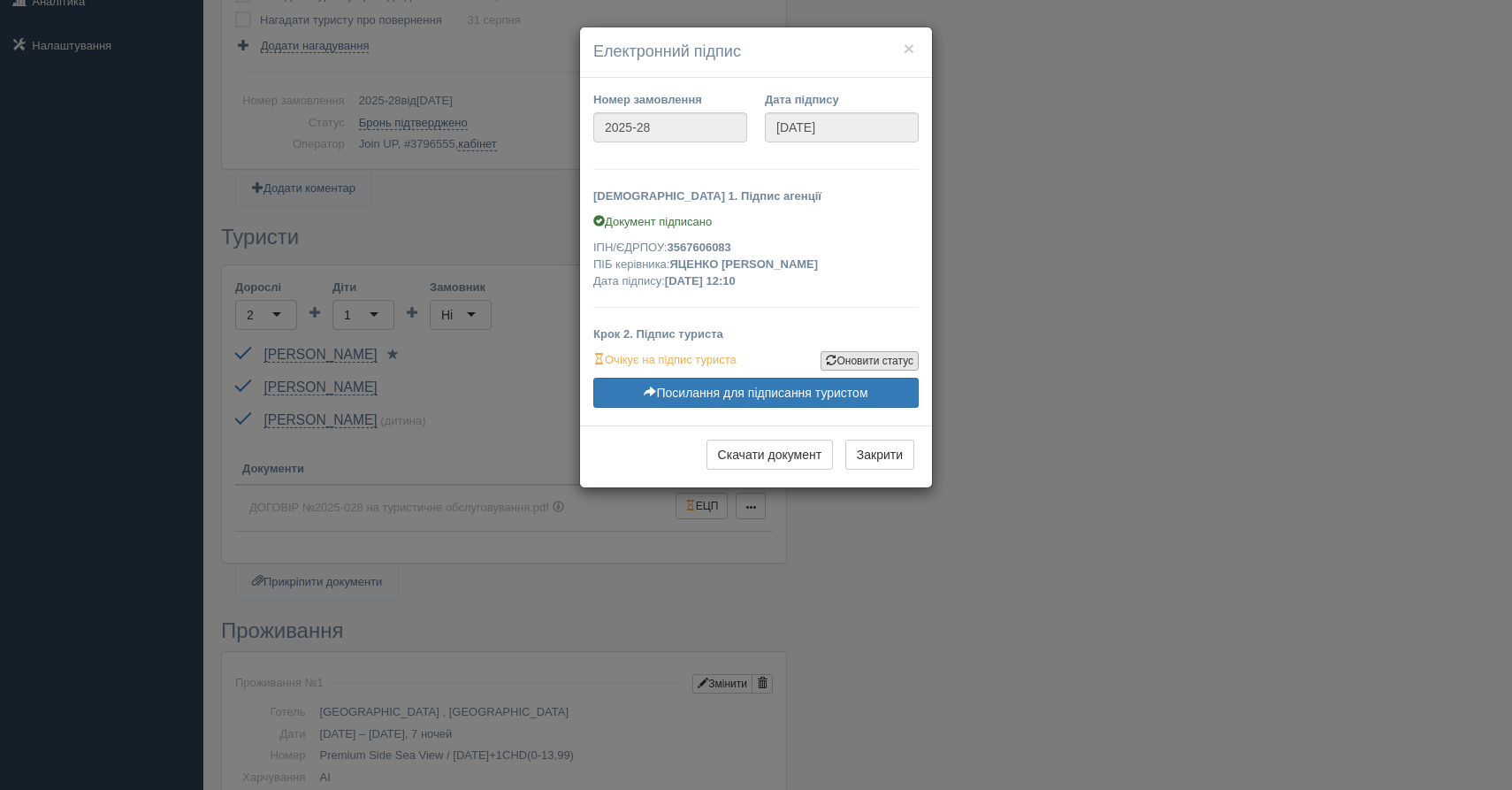
click at [839, 355] on link "Оновити статус" at bounding box center [869, 361] width 98 height 20
click at [840, 354] on link "Оновити статус" at bounding box center [869, 361] width 98 height 20
click at [767, 393] on link "Посилання для підписання туристом" at bounding box center [756, 393] width 325 height 30
